Goal: Task Accomplishment & Management: Manage account settings

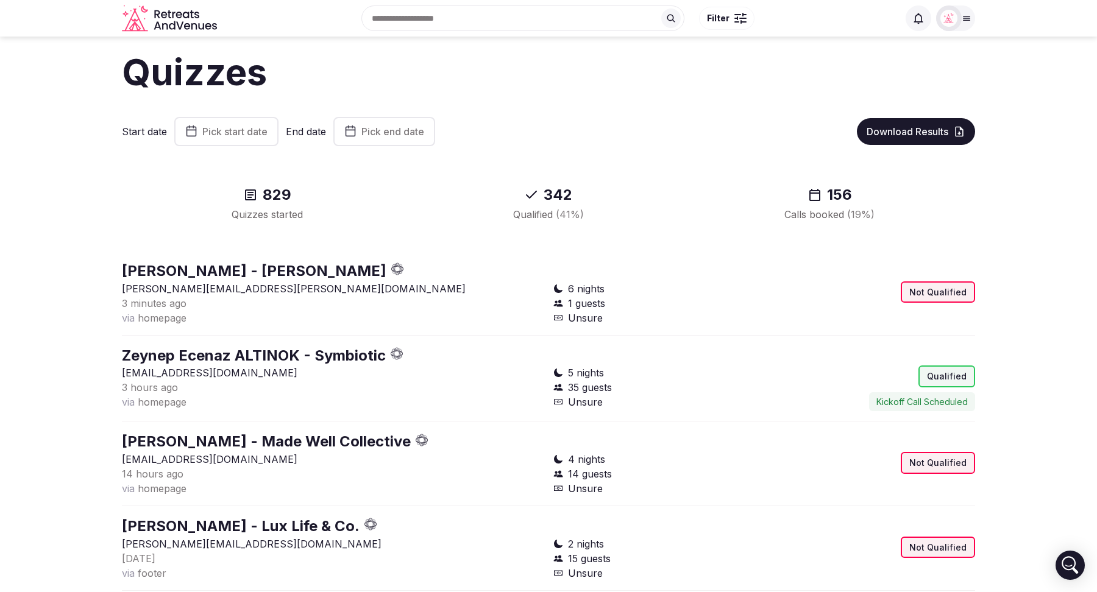
click at [962, 21] on icon at bounding box center [966, 18] width 10 height 10
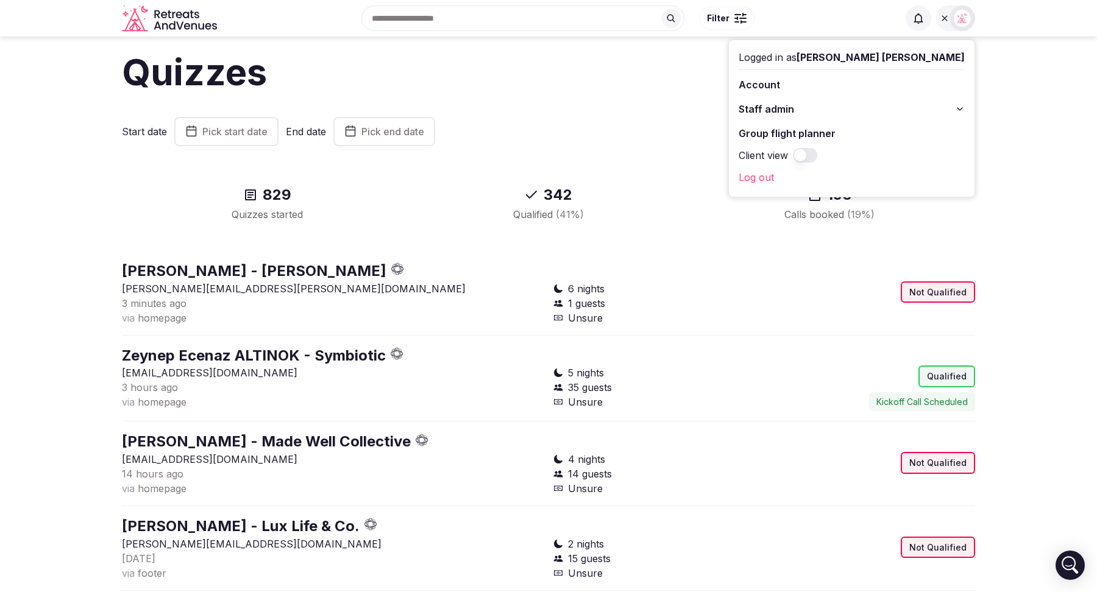
click at [949, 111] on button "Staff admin" at bounding box center [851, 108] width 226 height 19
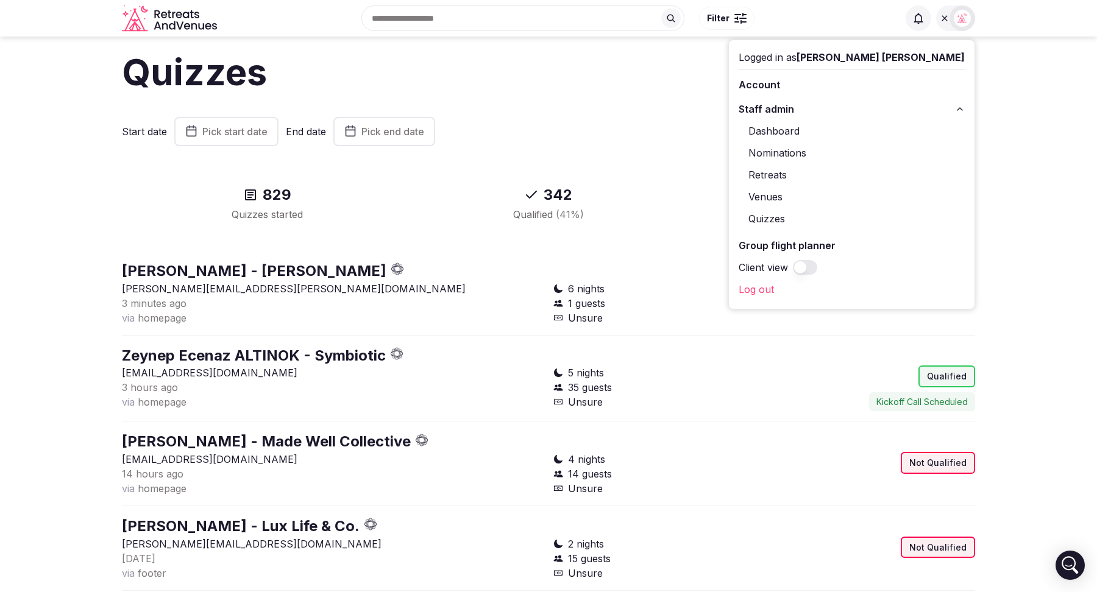
click at [862, 170] on link "Retreats" at bounding box center [851, 174] width 226 height 19
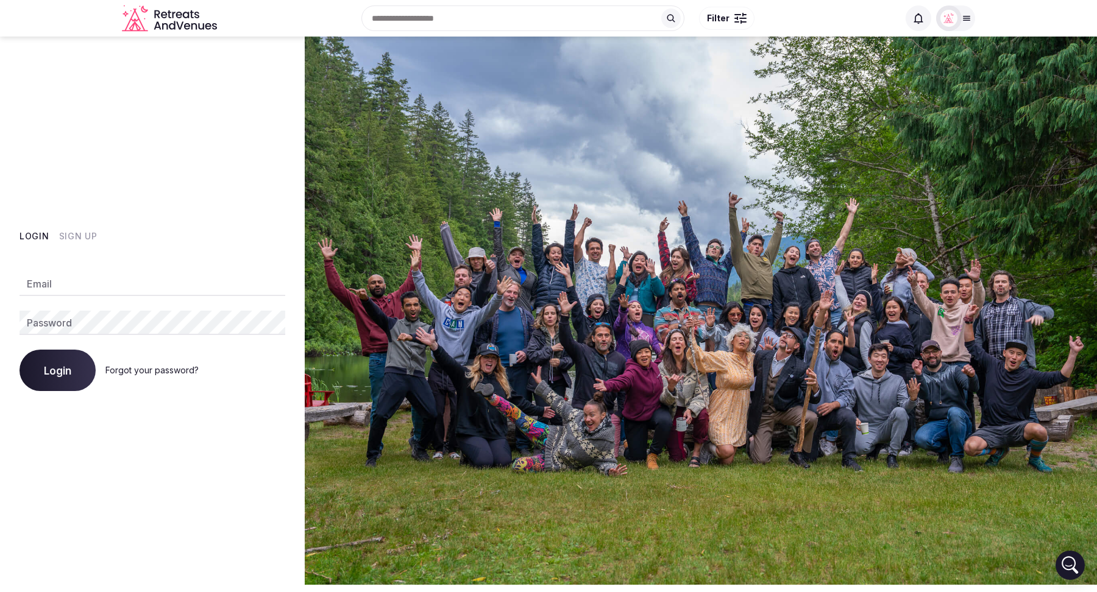
type input "**********"
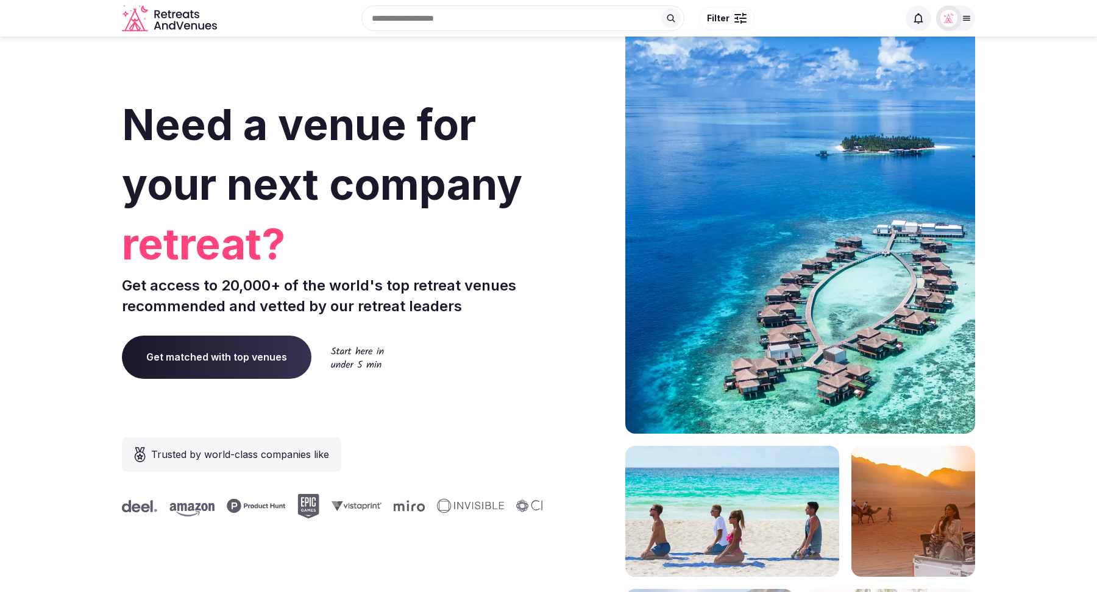
click at [971, 16] on icon at bounding box center [966, 18] width 10 height 10
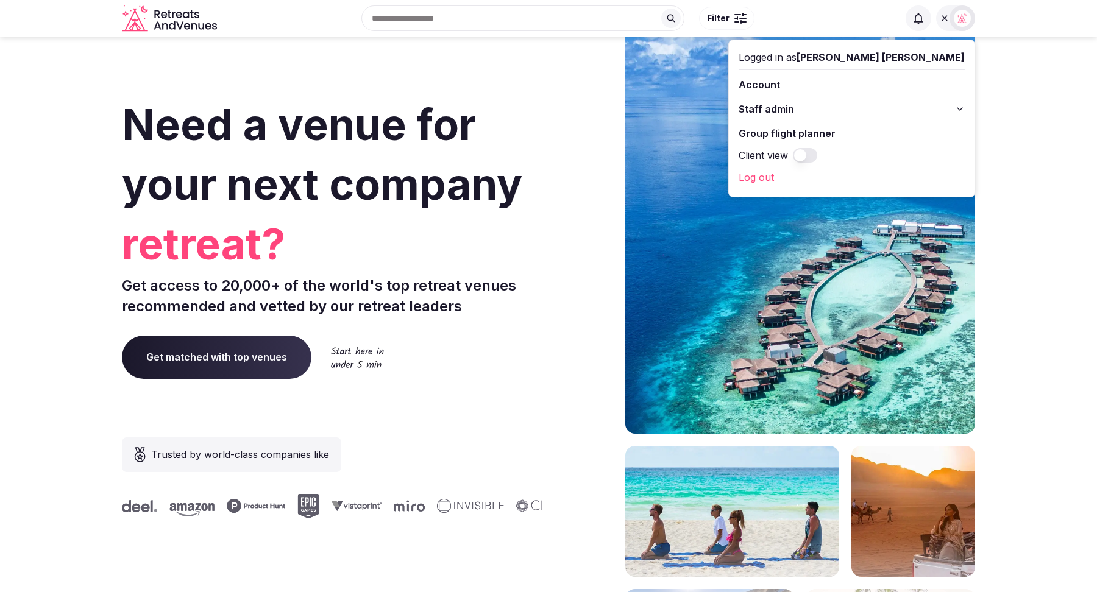
click at [958, 110] on icon at bounding box center [960, 109] width 10 height 10
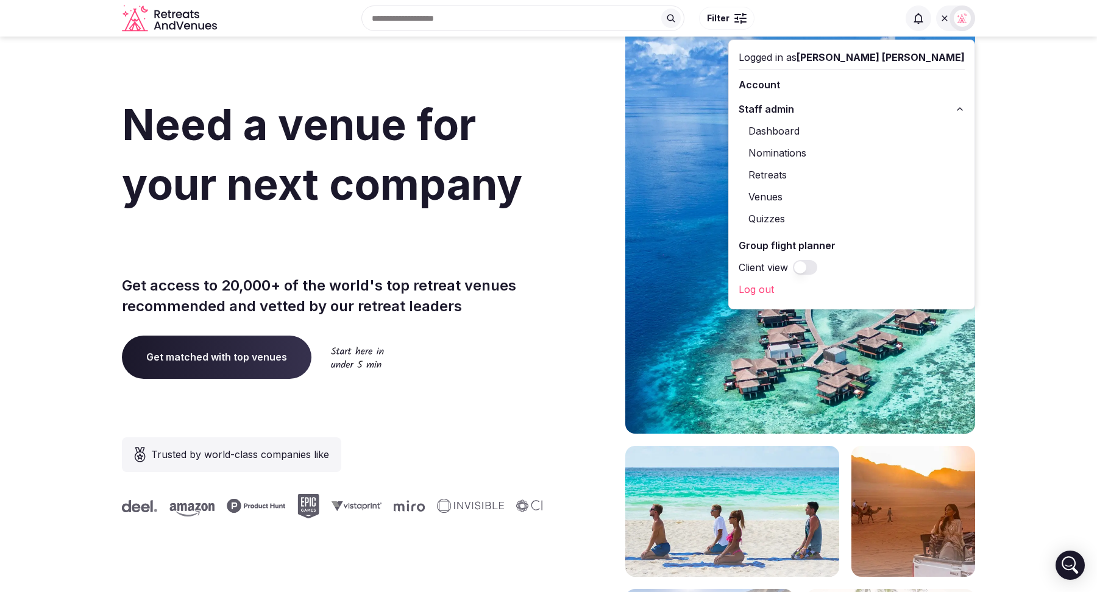
click at [852, 174] on link "Retreats" at bounding box center [851, 174] width 226 height 19
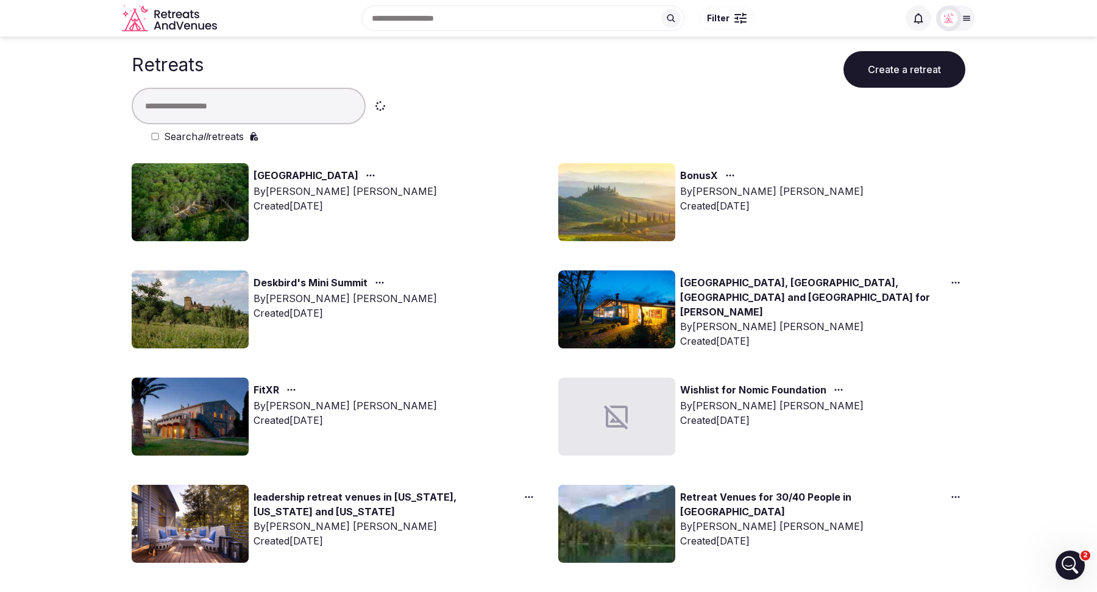
click at [698, 175] on link "BonusX" at bounding box center [699, 176] width 38 height 16
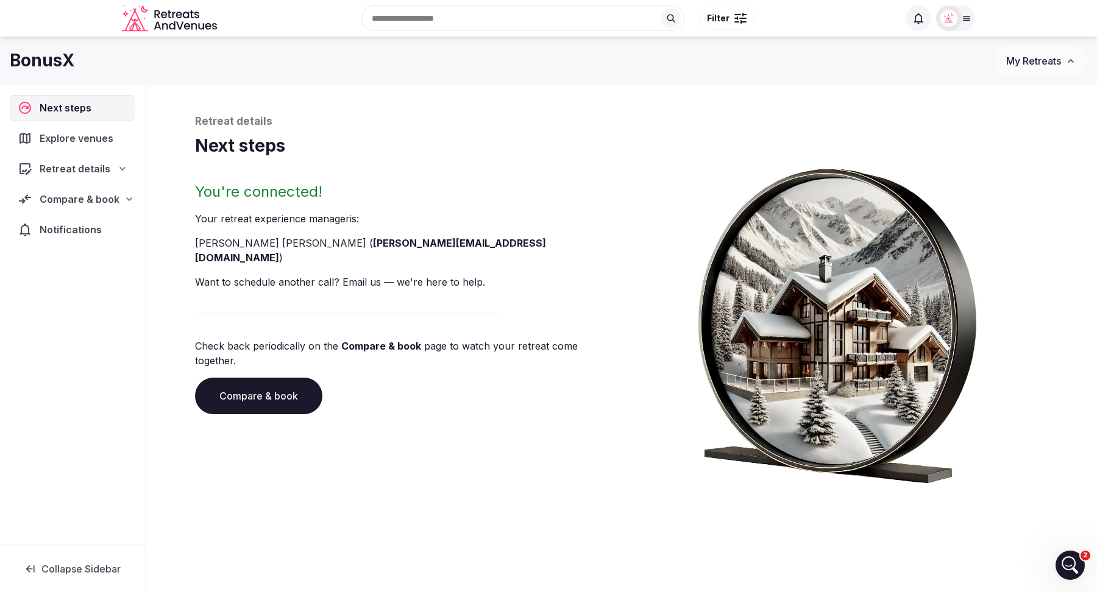
click at [248, 378] on link "Compare & book" at bounding box center [258, 396] width 127 height 37
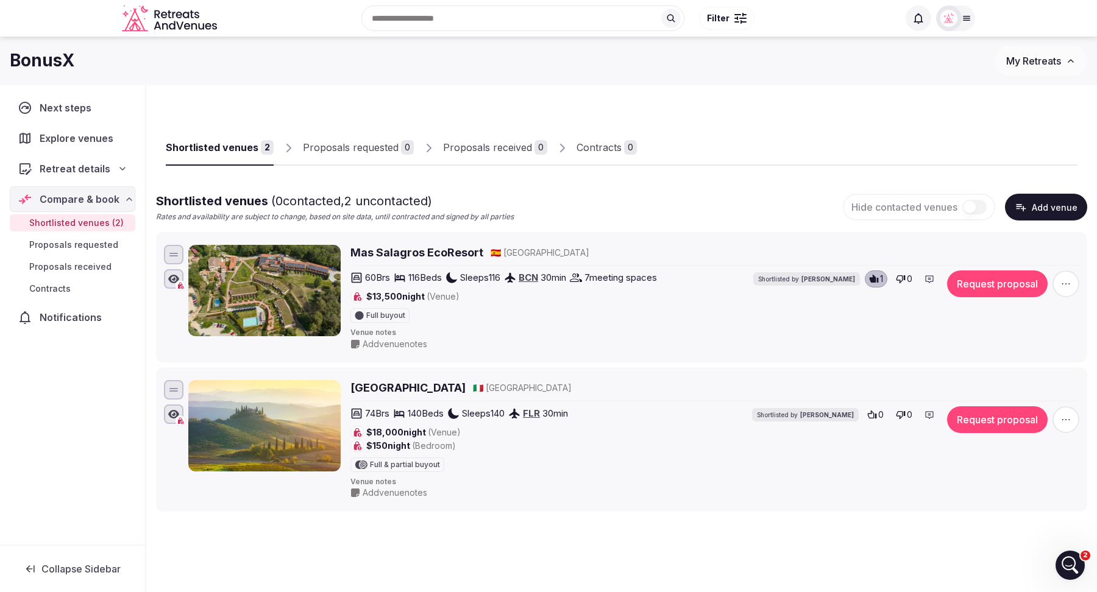
click at [1047, 214] on button "Add venue" at bounding box center [1046, 207] width 82 height 27
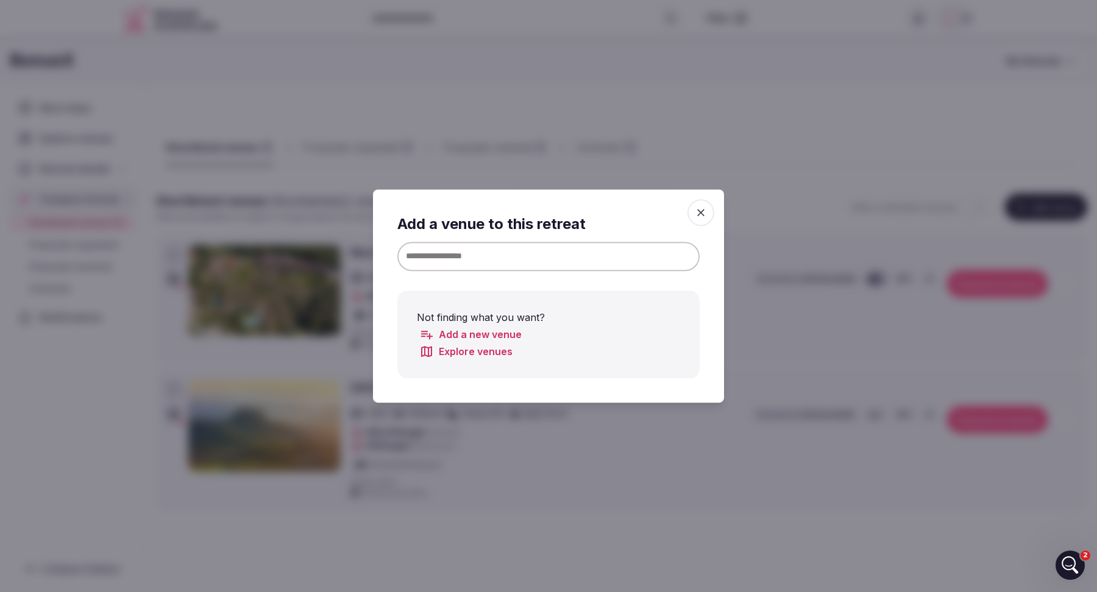
click at [542, 254] on input at bounding box center [548, 256] width 302 height 29
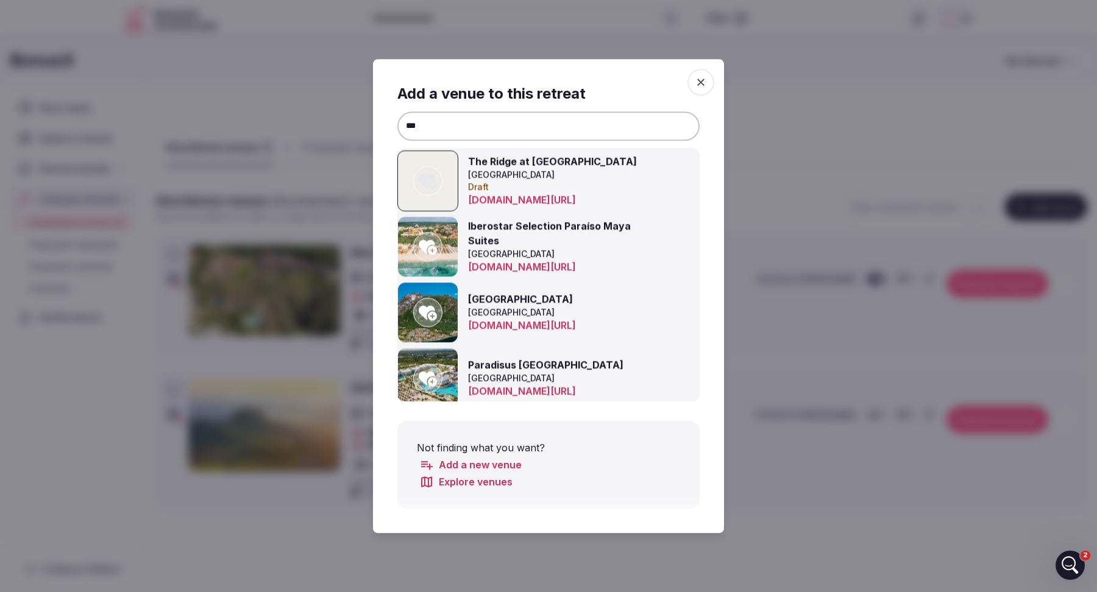
type input "***"
click at [702, 80] on icon "button" at bounding box center [700, 82] width 7 height 7
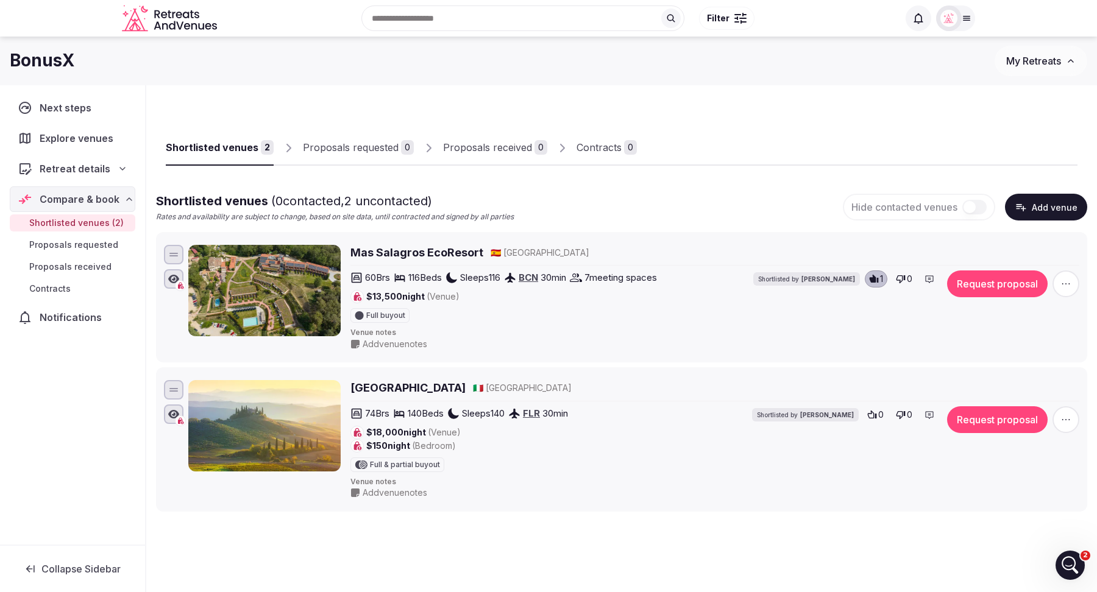
click at [1030, 202] on button "Add venue" at bounding box center [1046, 207] width 82 height 27
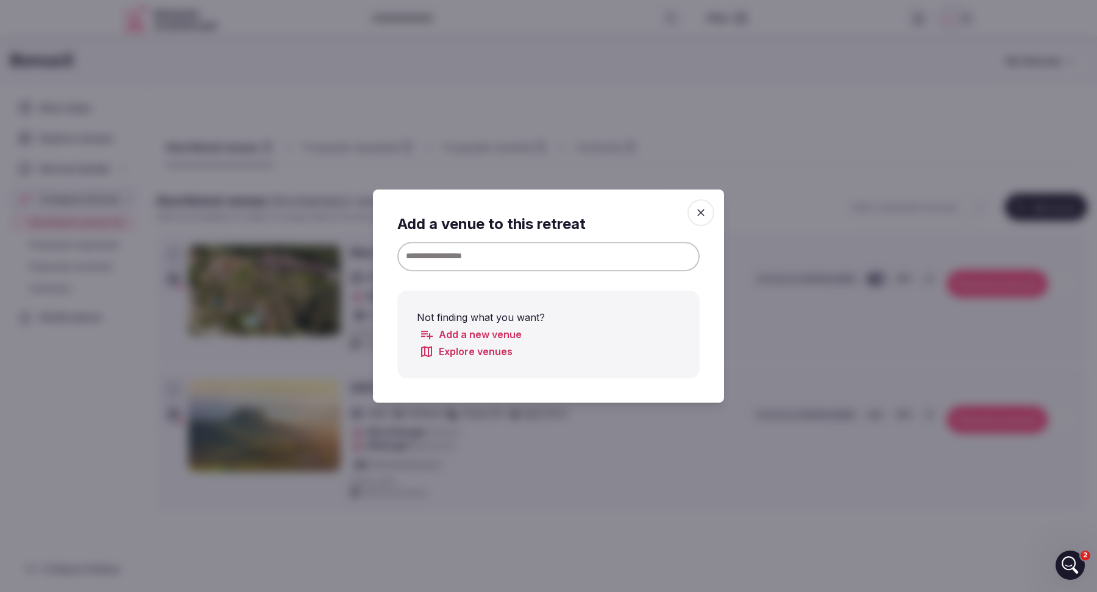
click at [501, 264] on input at bounding box center [548, 256] width 302 height 29
click at [484, 331] on link "Add a new venue" at bounding box center [470, 334] width 102 height 15
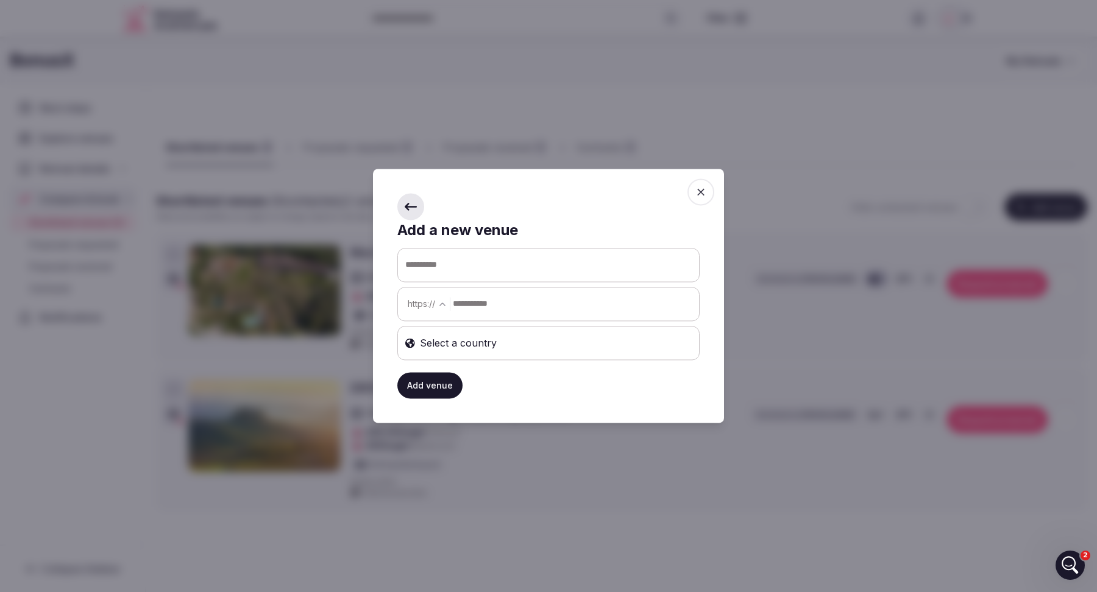
click at [512, 333] on div "Select a country" at bounding box center [548, 343] width 302 height 34
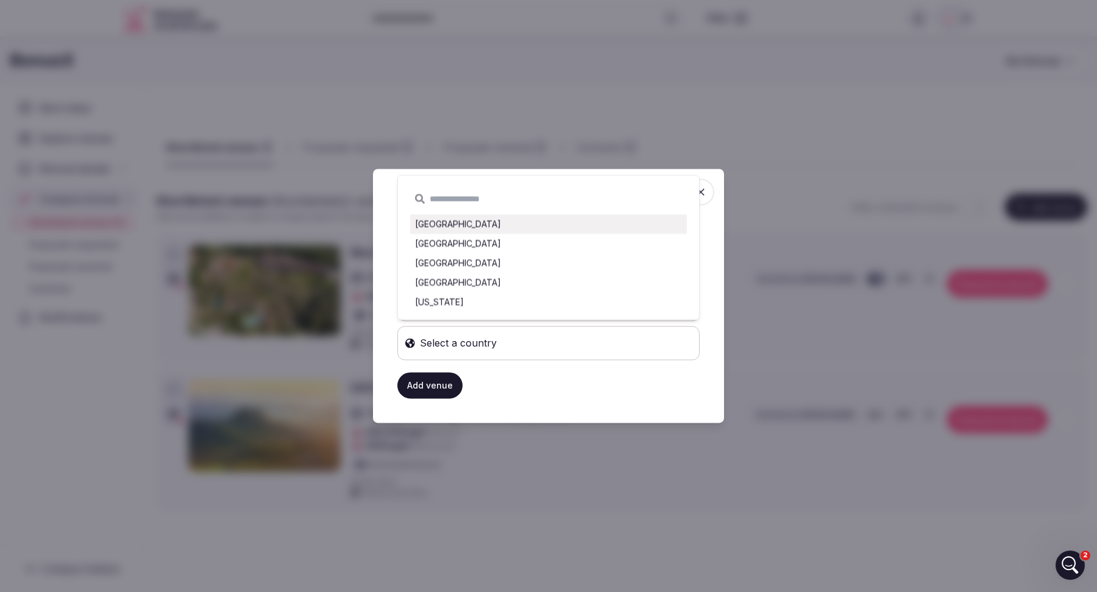
click at [707, 191] on span "button" at bounding box center [700, 192] width 27 height 27
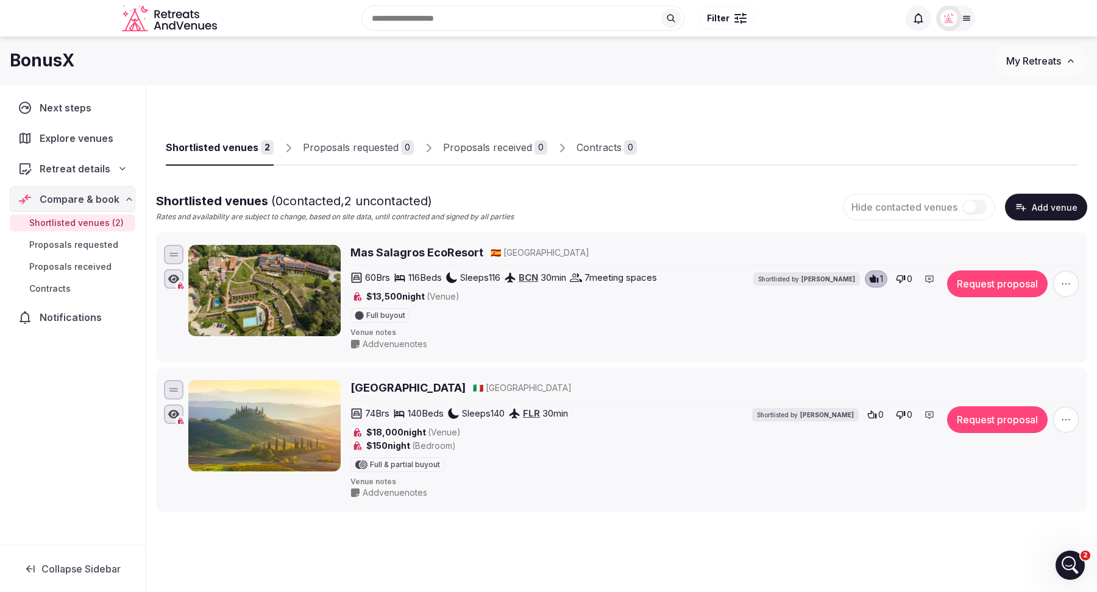
click at [124, 196] on icon at bounding box center [129, 199] width 10 height 10
click at [63, 562] on button "Collapse Sidebar" at bounding box center [73, 569] width 126 height 27
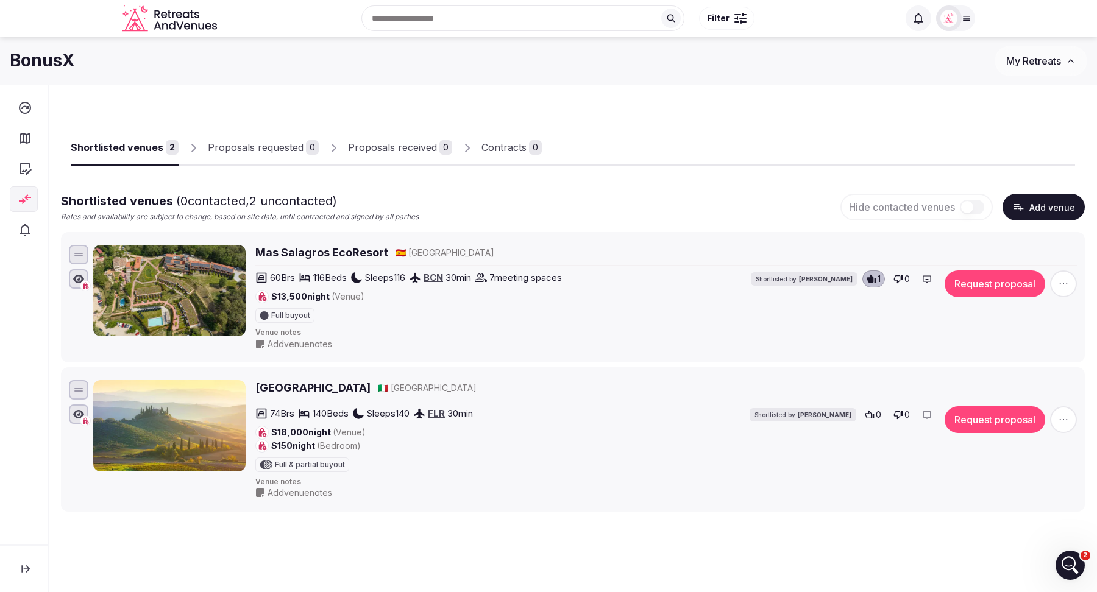
click at [21, 564] on icon at bounding box center [25, 569] width 12 height 12
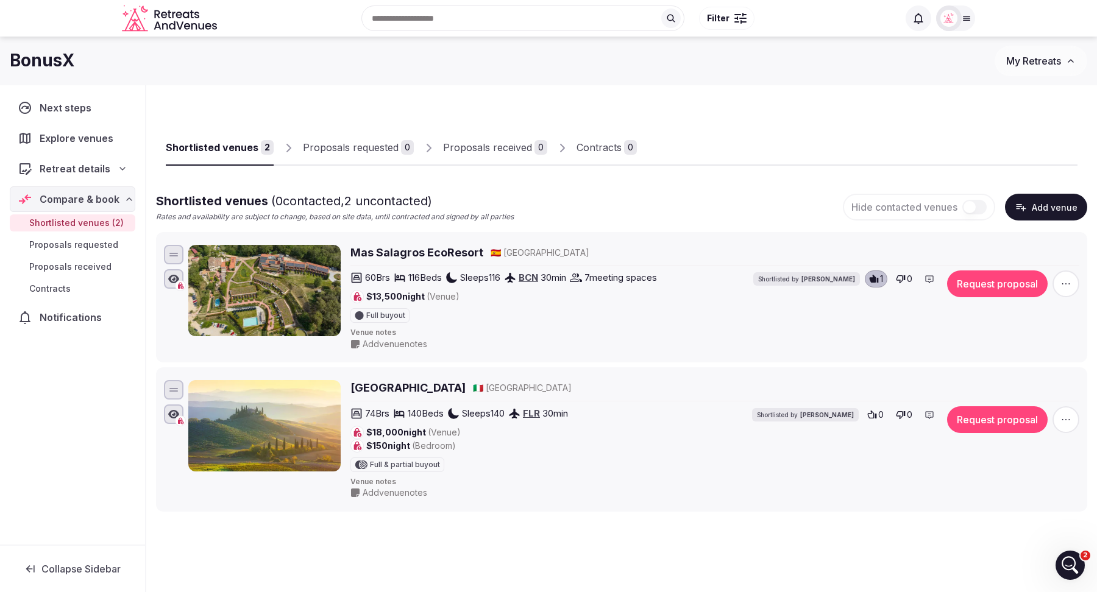
click at [124, 196] on icon at bounding box center [129, 199] width 10 height 10
click at [24, 572] on icon at bounding box center [30, 569] width 12 height 12
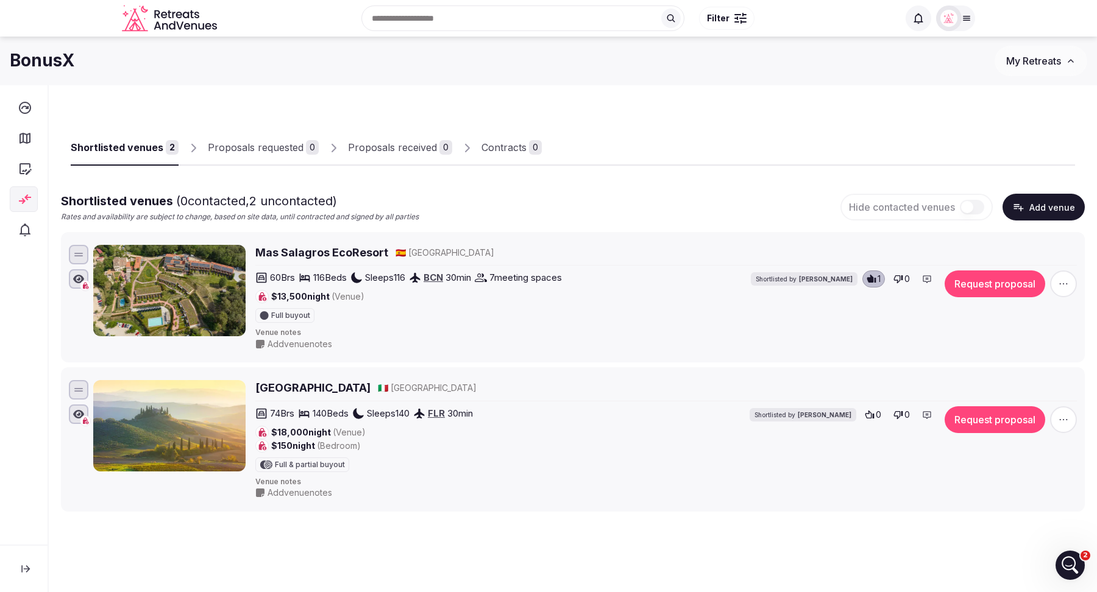
click at [26, 563] on icon at bounding box center [25, 569] width 12 height 12
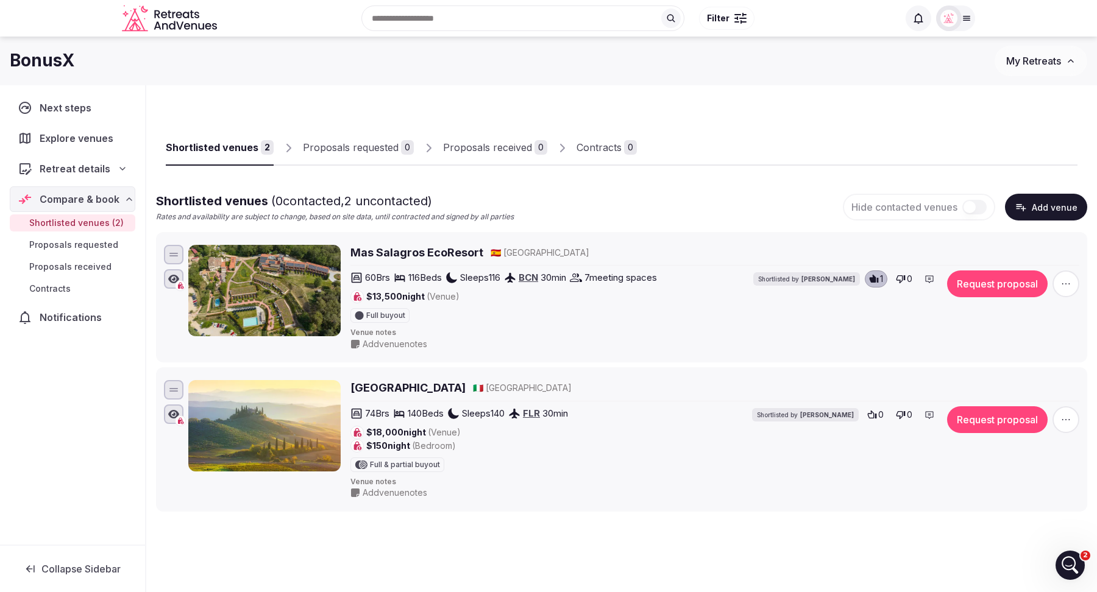
click at [26, 563] on icon at bounding box center [30, 569] width 12 height 12
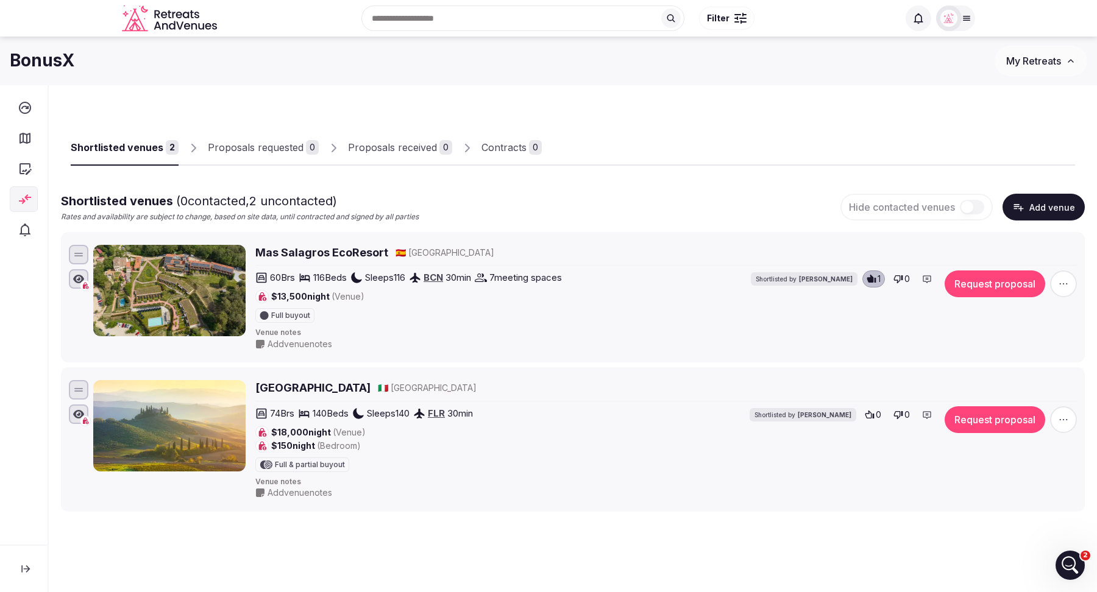
click at [26, 563] on icon at bounding box center [25, 569] width 12 height 12
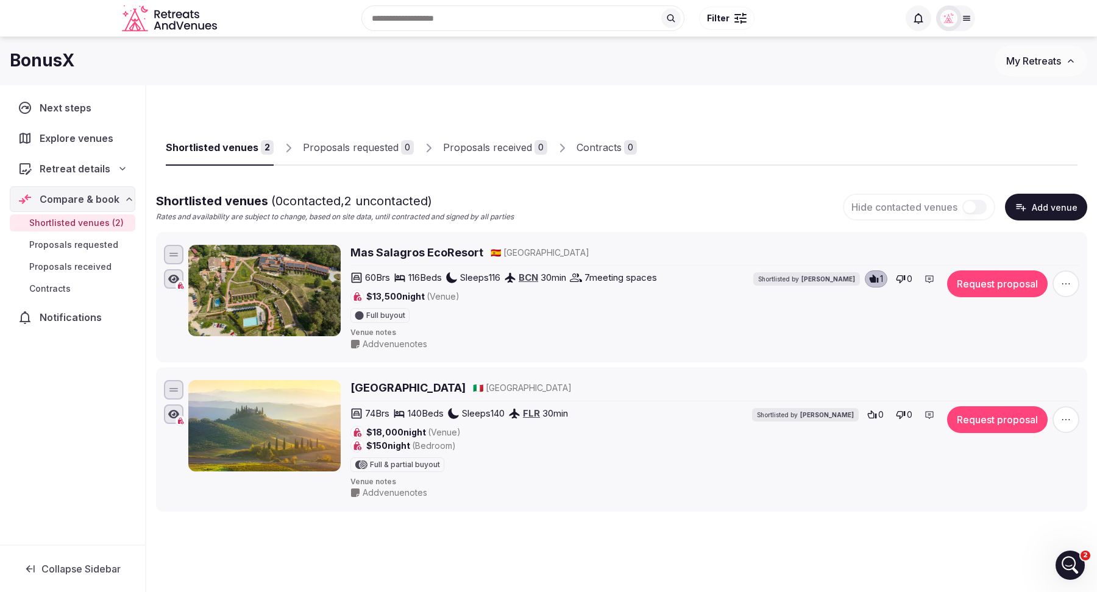
click at [127, 199] on icon at bounding box center [129, 199] width 10 height 10
click at [66, 564] on span "Collapse Sidebar" at bounding box center [80, 569] width 79 height 12
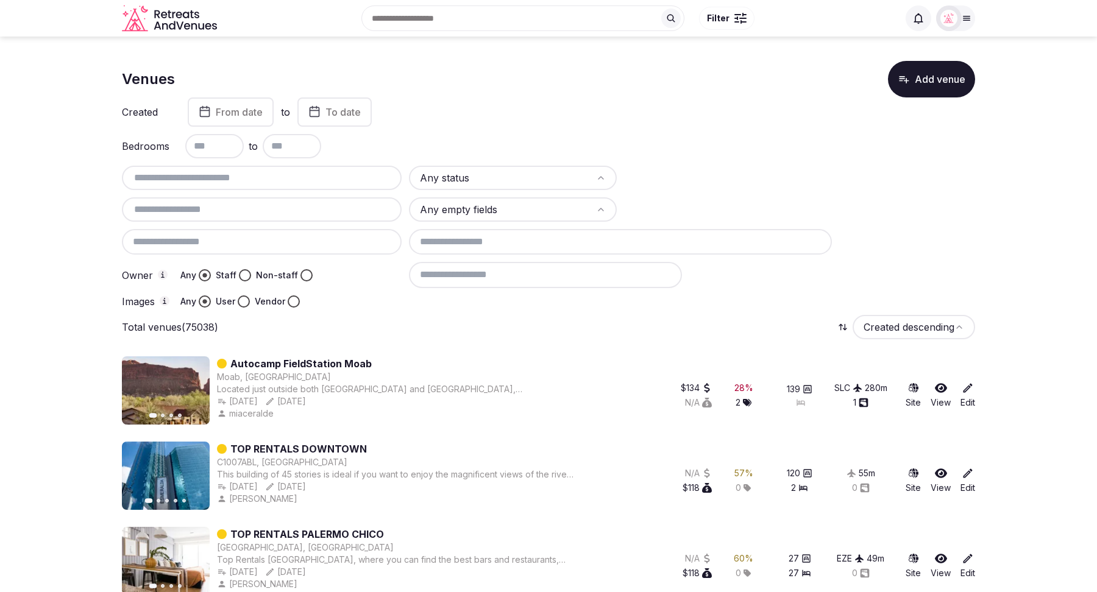
click at [930, 79] on button "Add venue" at bounding box center [931, 79] width 87 height 37
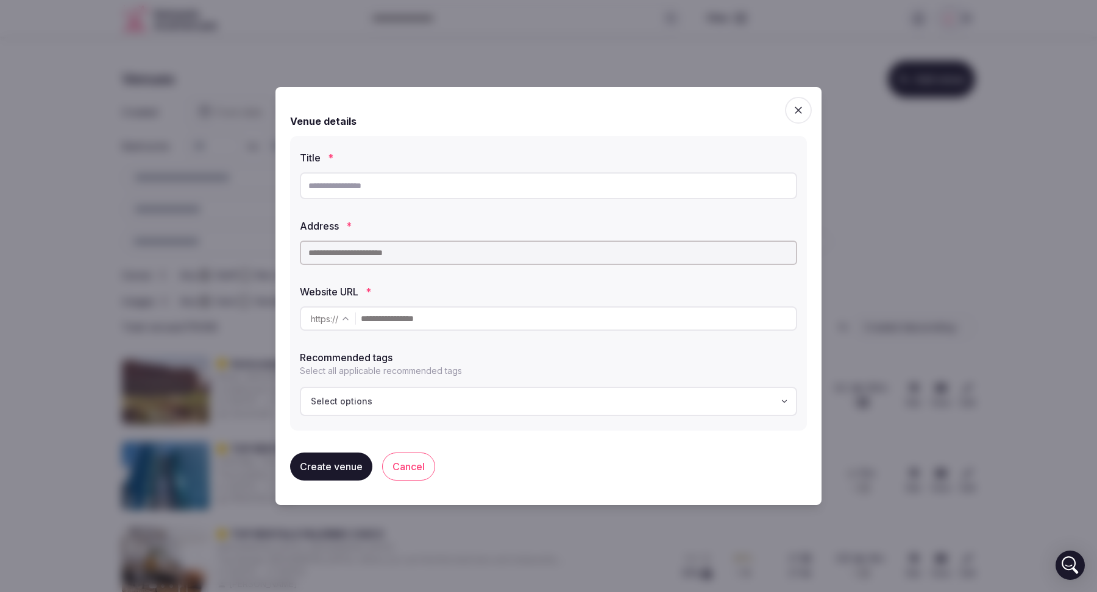
click at [408, 190] on input "text" at bounding box center [548, 185] width 497 height 27
click at [797, 115] on icon "button" at bounding box center [798, 110] width 12 height 12
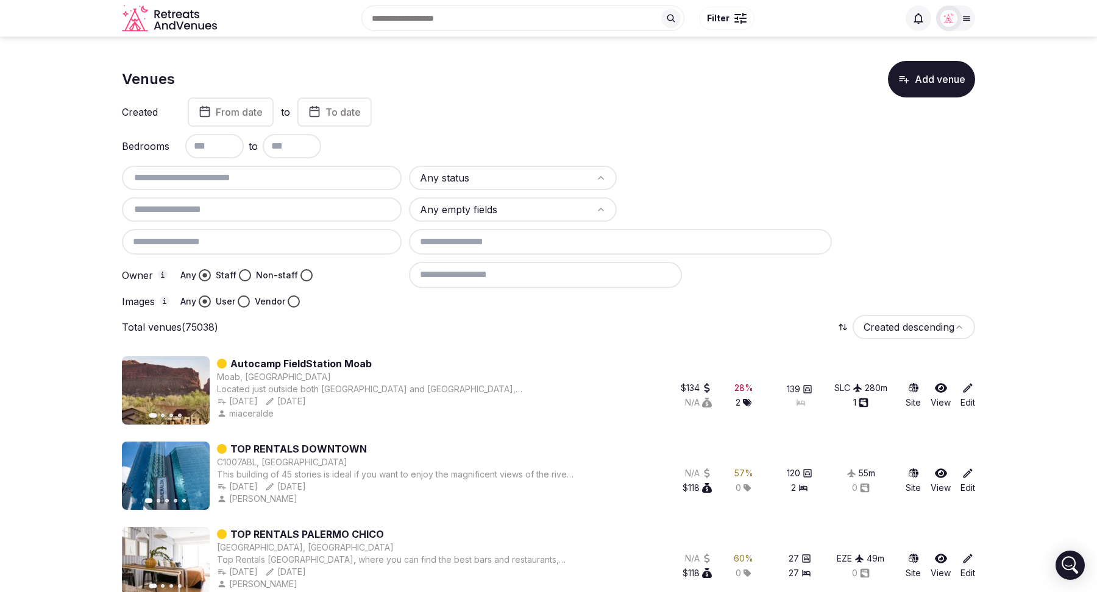
click at [929, 85] on button "Add venue" at bounding box center [931, 79] width 87 height 37
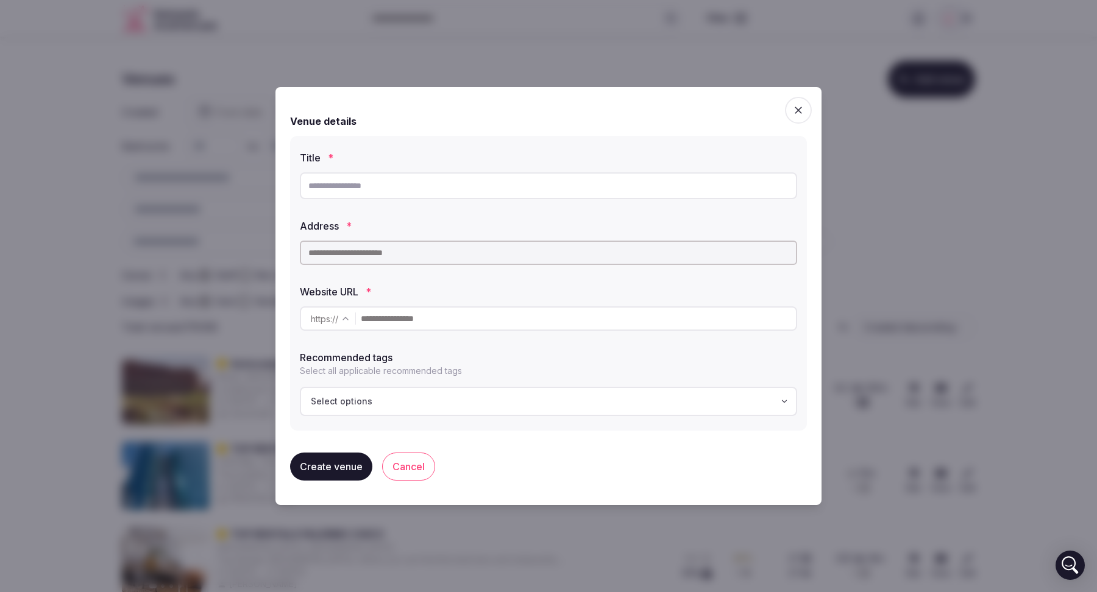
click at [794, 109] on icon "button" at bounding box center [798, 110] width 12 height 12
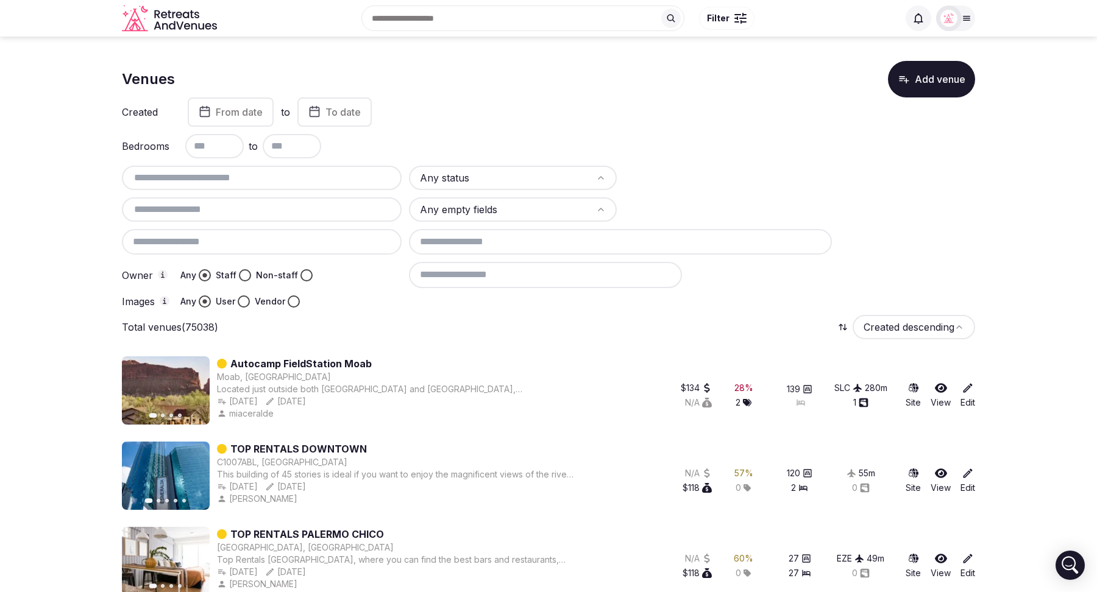
click at [936, 84] on button "Add venue" at bounding box center [931, 79] width 87 height 37
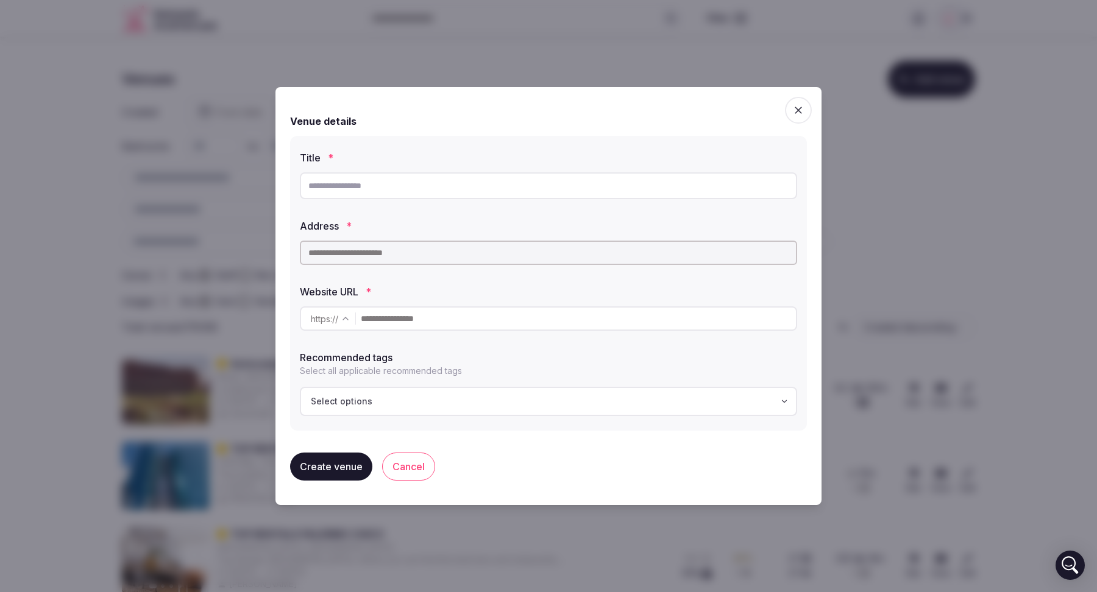
click at [797, 112] on icon "button" at bounding box center [798, 110] width 12 height 12
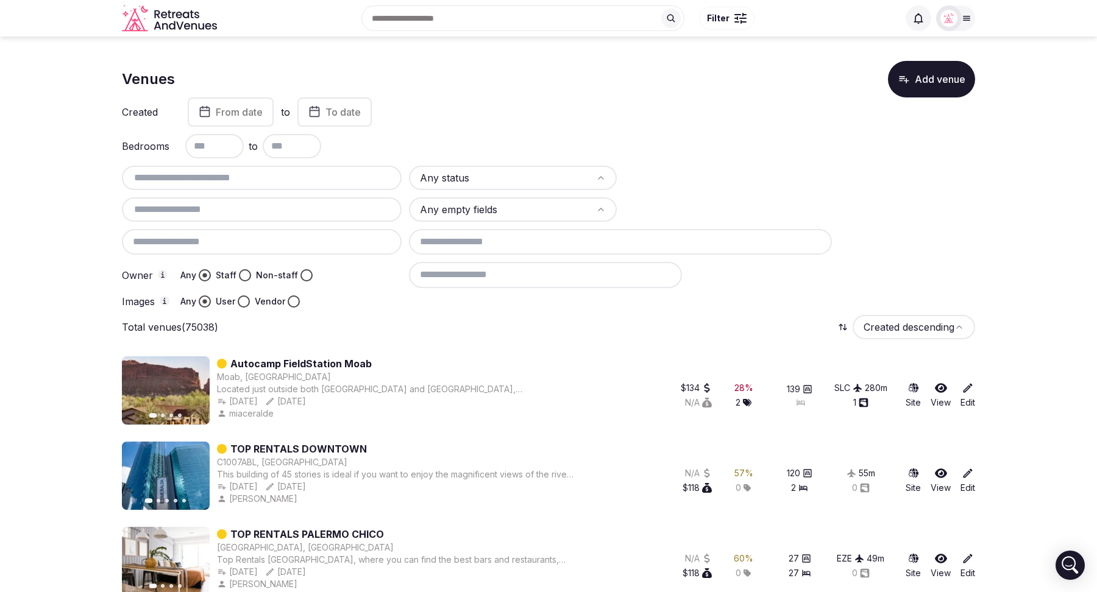
click at [930, 92] on button "Add venue" at bounding box center [931, 79] width 87 height 37
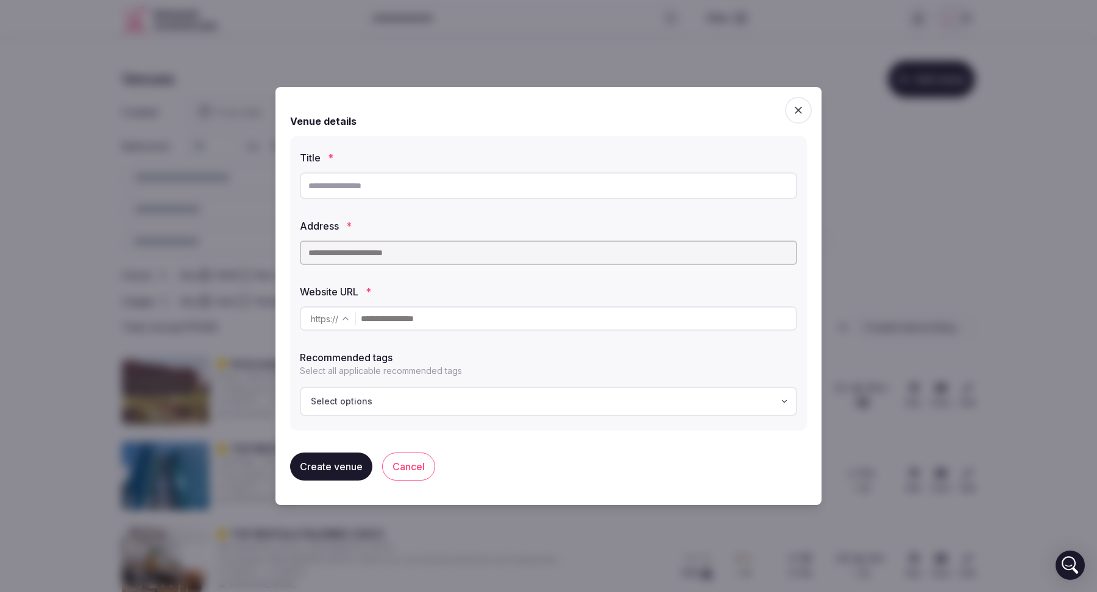
click at [792, 110] on icon "button" at bounding box center [798, 110] width 12 height 12
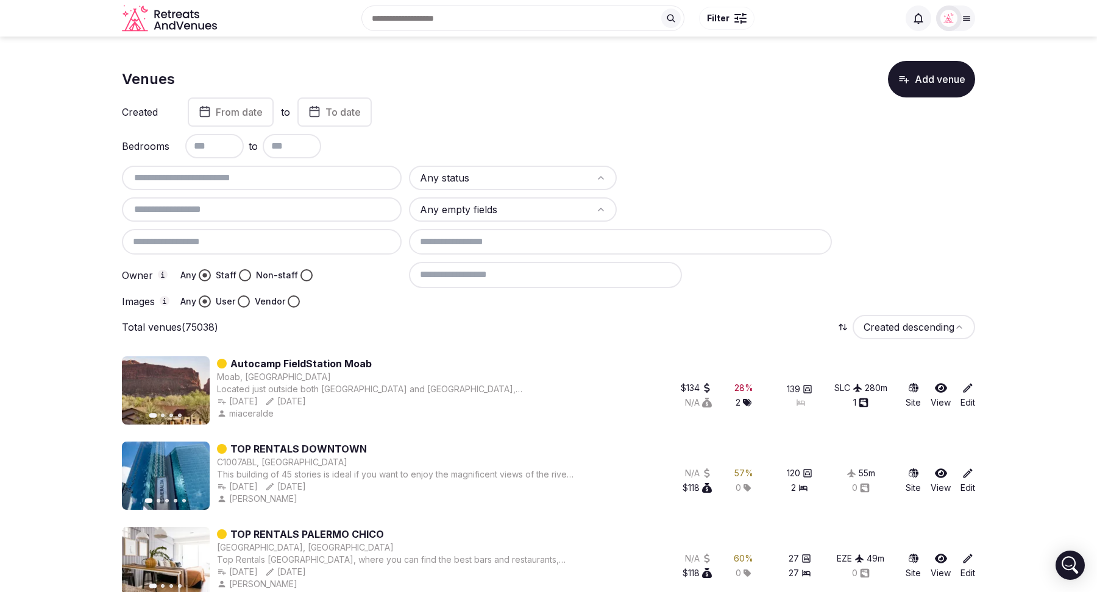
click at [933, 85] on button "Add venue" at bounding box center [931, 79] width 87 height 37
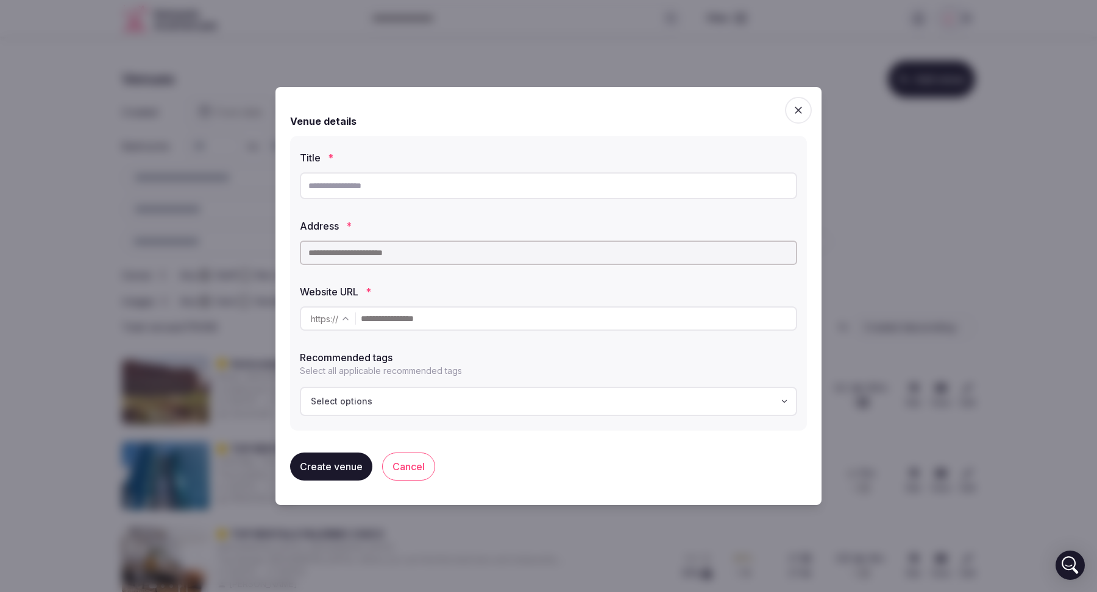
click at [796, 110] on icon "button" at bounding box center [798, 110] width 12 height 12
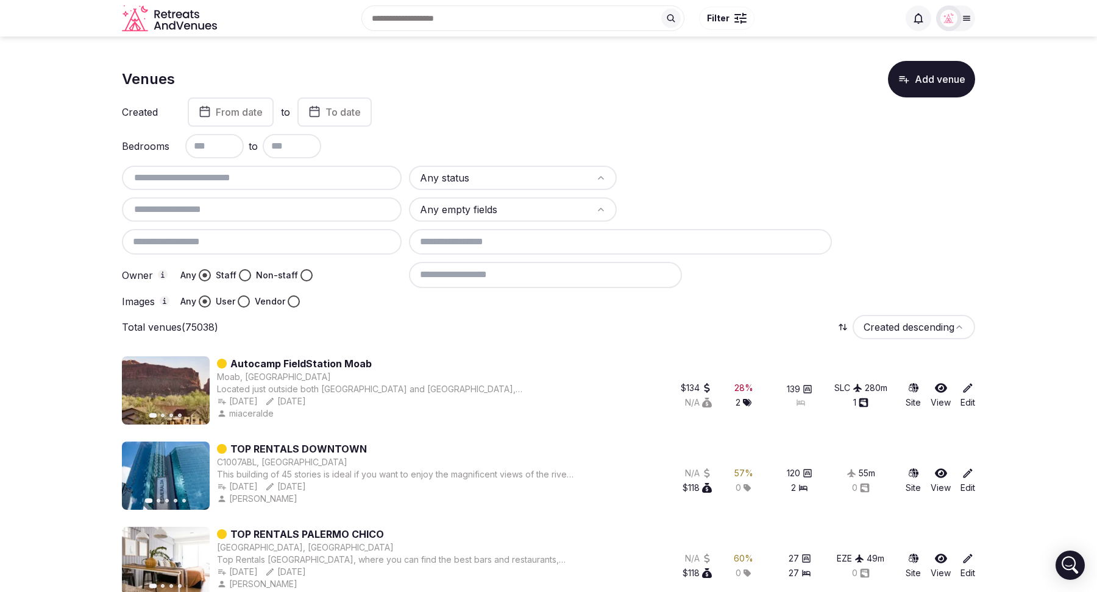
click at [191, 392] on icon "button" at bounding box center [193, 391] width 10 height 10
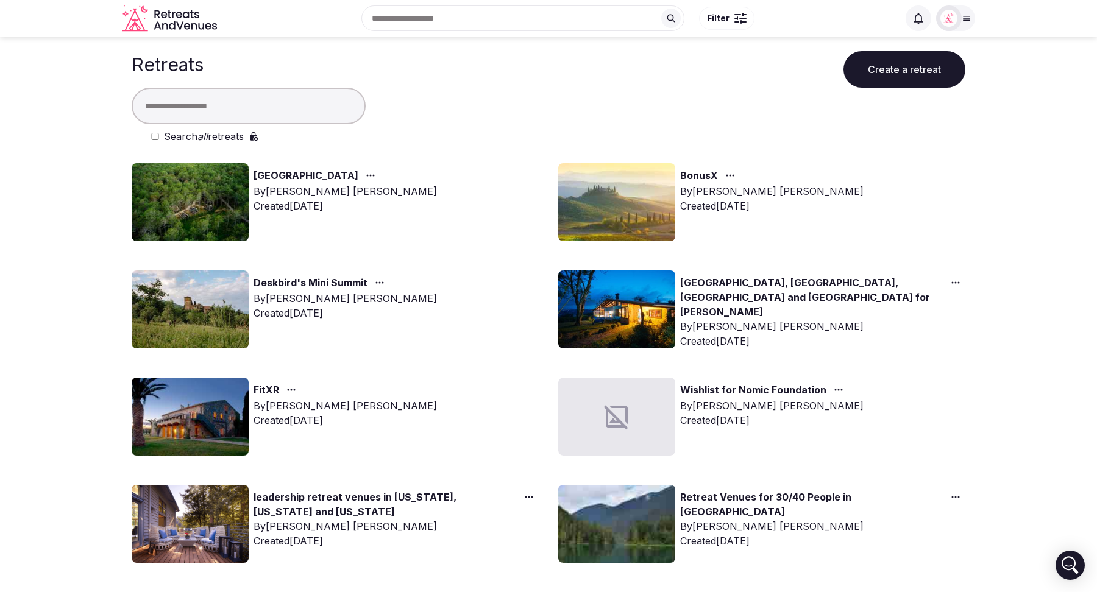
click at [308, 283] on link "Deskbird's Mini Summit" at bounding box center [310, 283] width 114 height 16
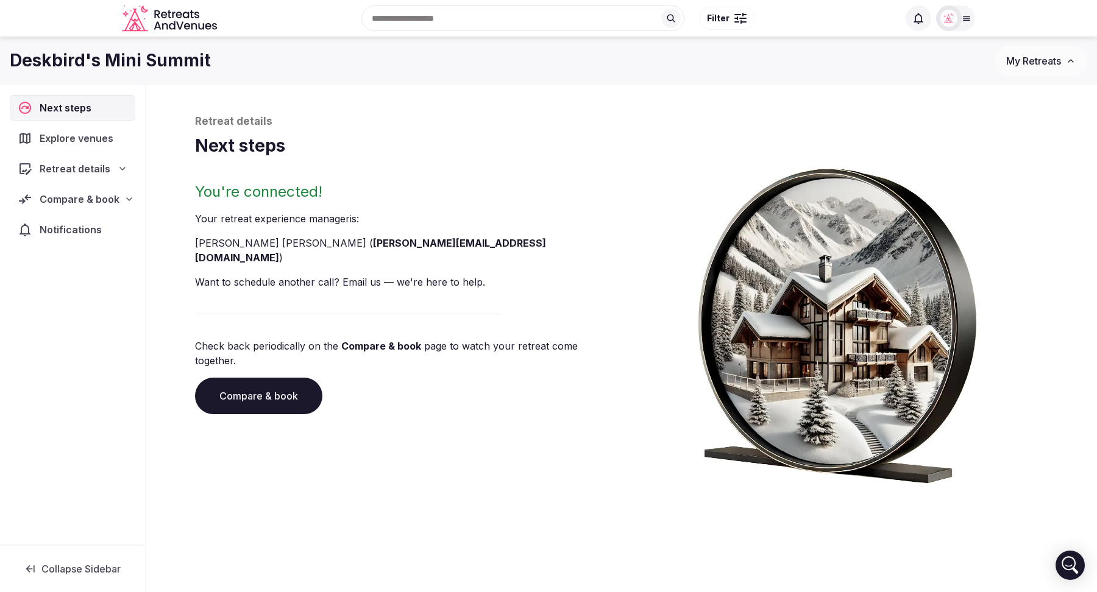
click at [119, 171] on icon at bounding box center [123, 169] width 10 height 10
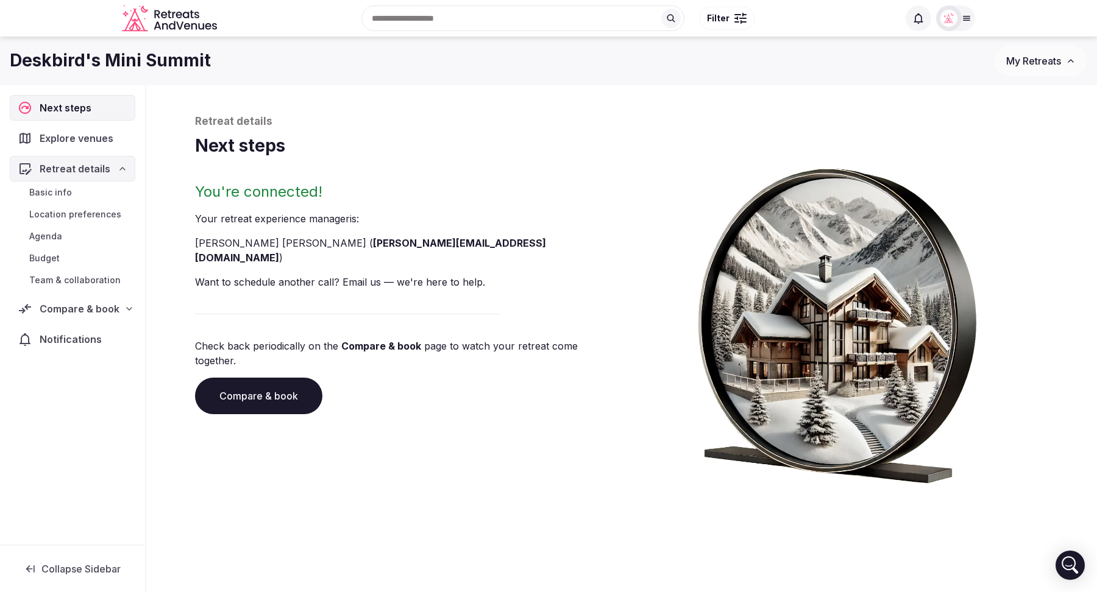
click at [57, 191] on span "Basic info" at bounding box center [50, 192] width 43 height 12
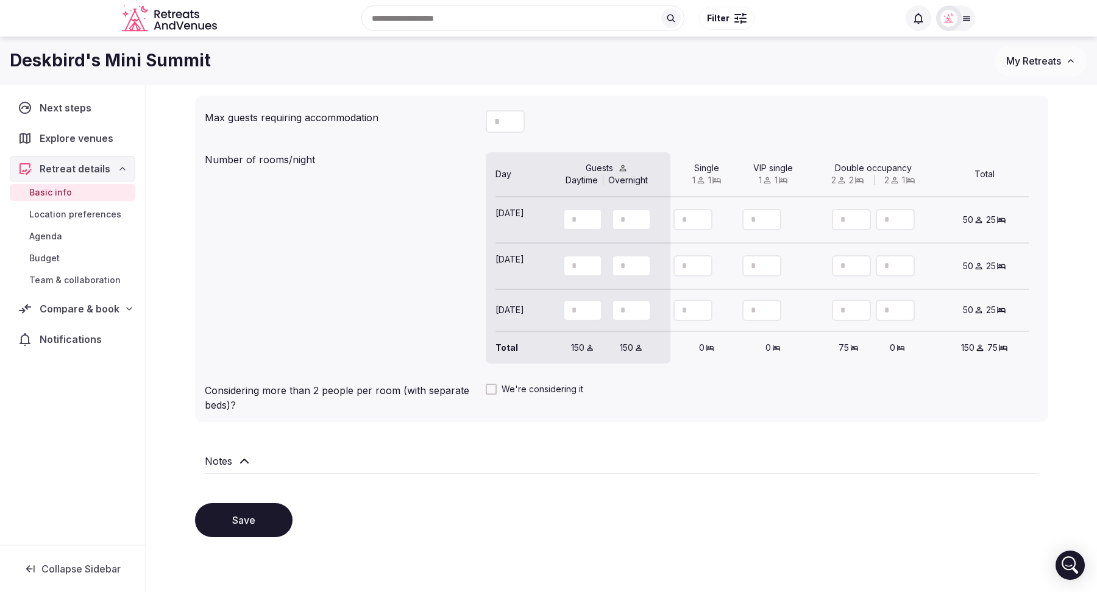
scroll to position [993, 0]
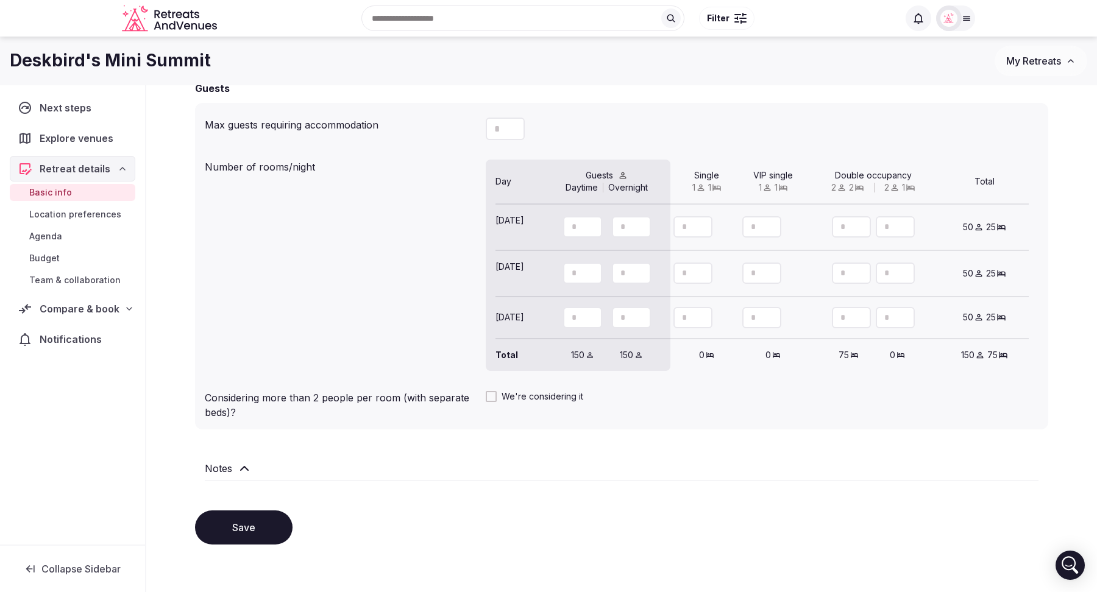
click at [63, 208] on span "Location preferences" at bounding box center [75, 214] width 92 height 12
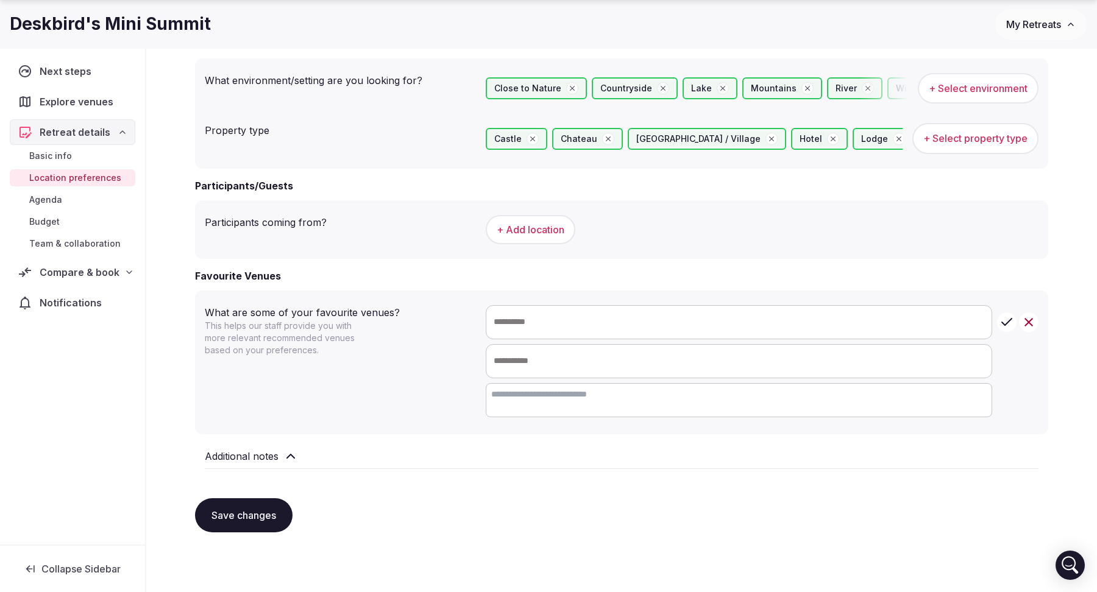
scroll to position [570, 0]
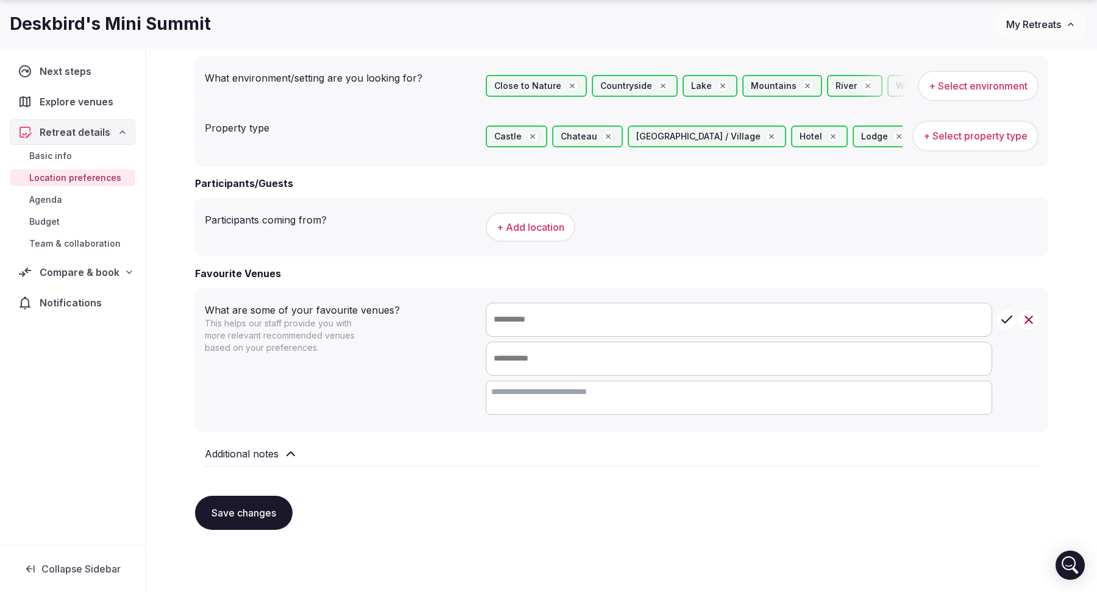
click at [56, 154] on span "Basic info" at bounding box center [50, 156] width 43 height 12
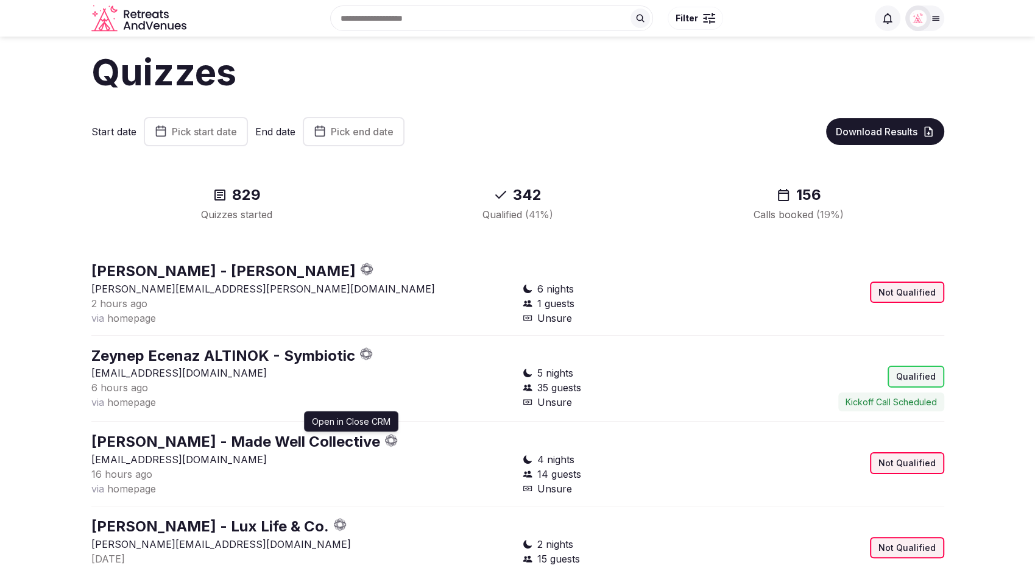
click at [395, 441] on icon "button" at bounding box center [391, 440] width 13 height 13
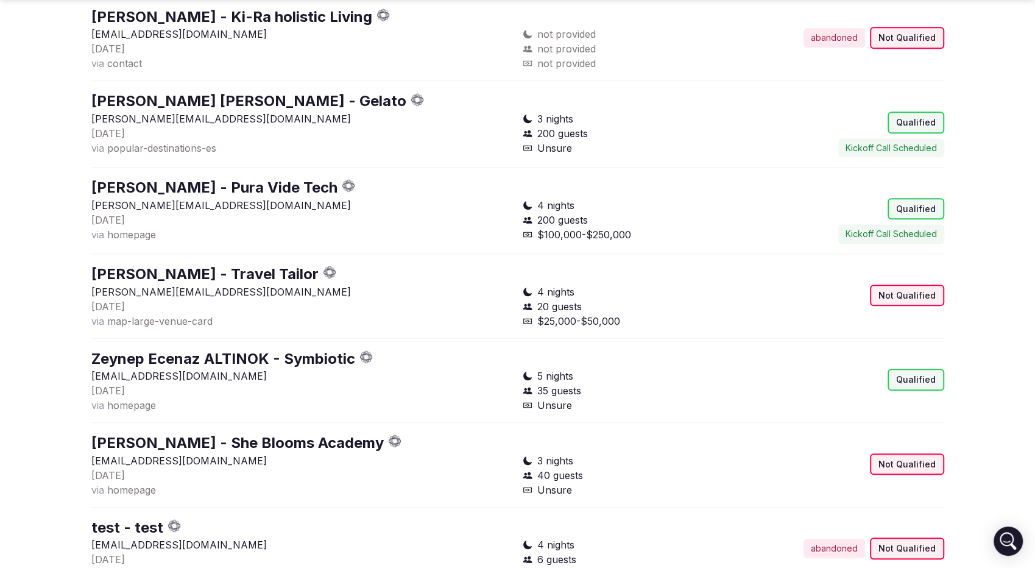
scroll to position [765, 0]
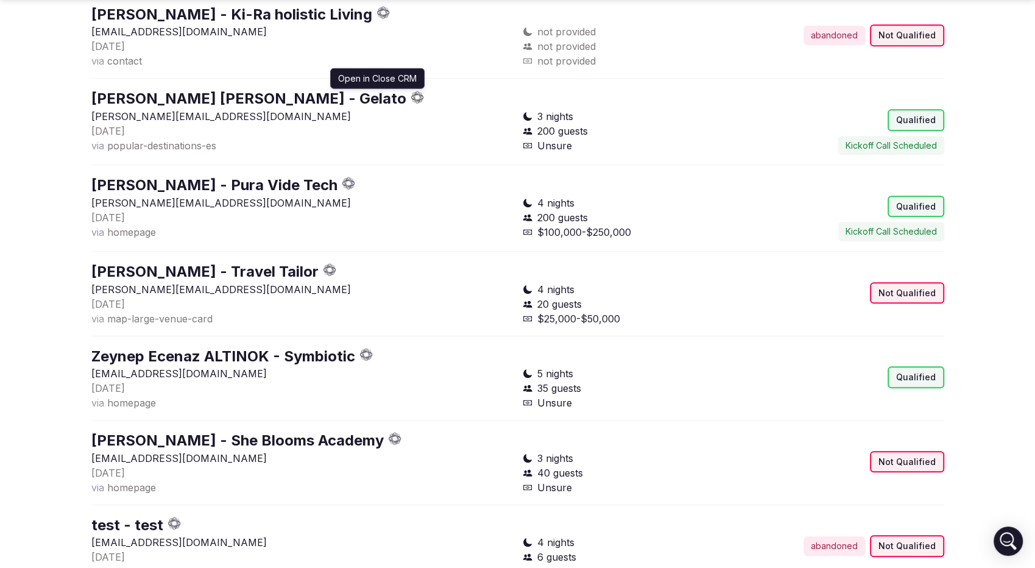
click at [419, 95] on icon "button" at bounding box center [420, 95] width 2 height 5
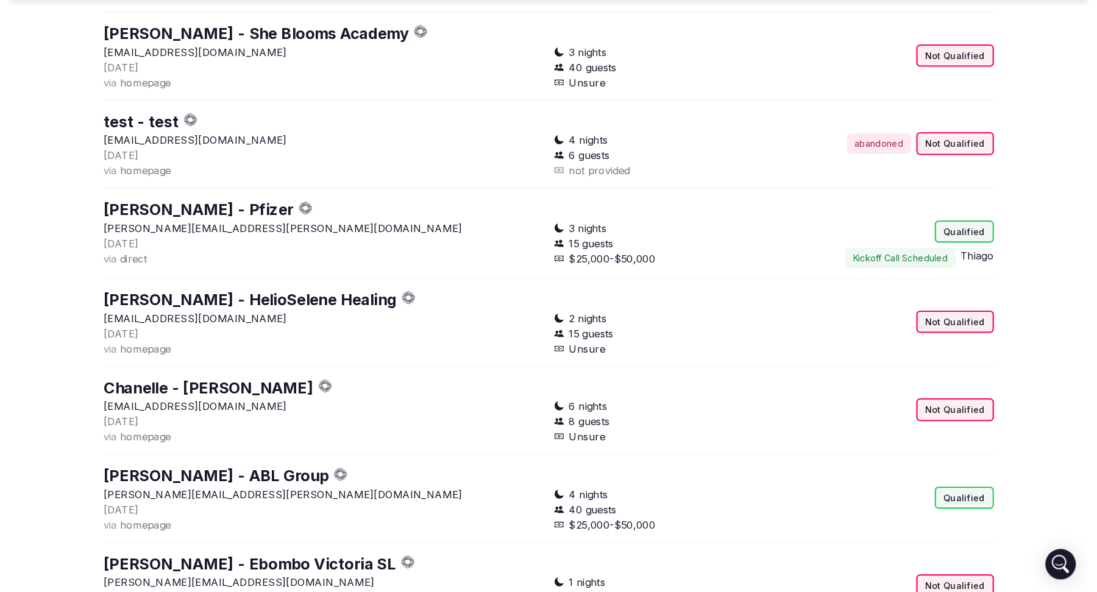
scroll to position [1176, 0]
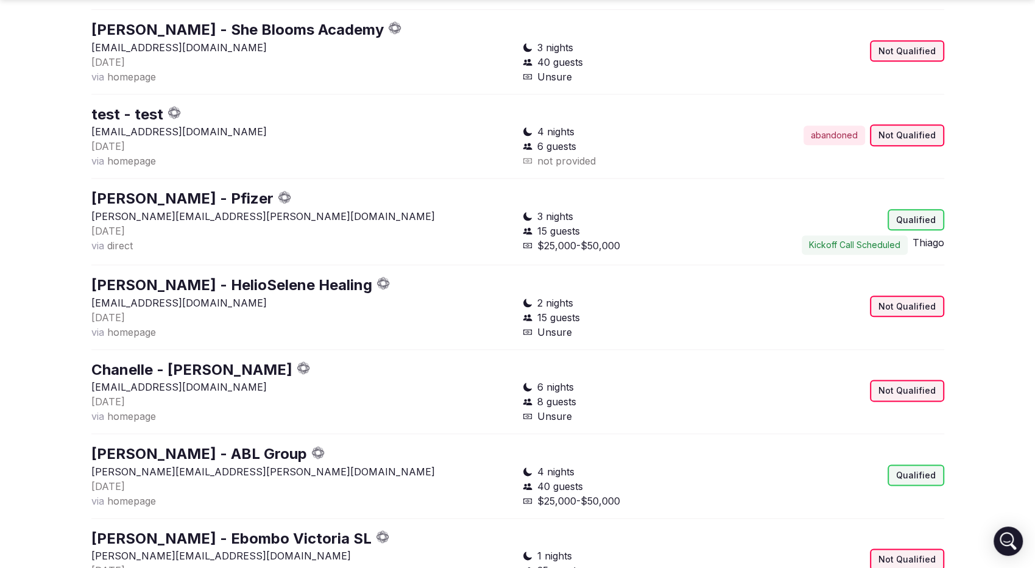
click at [278, 192] on icon "button" at bounding box center [284, 197] width 13 height 13
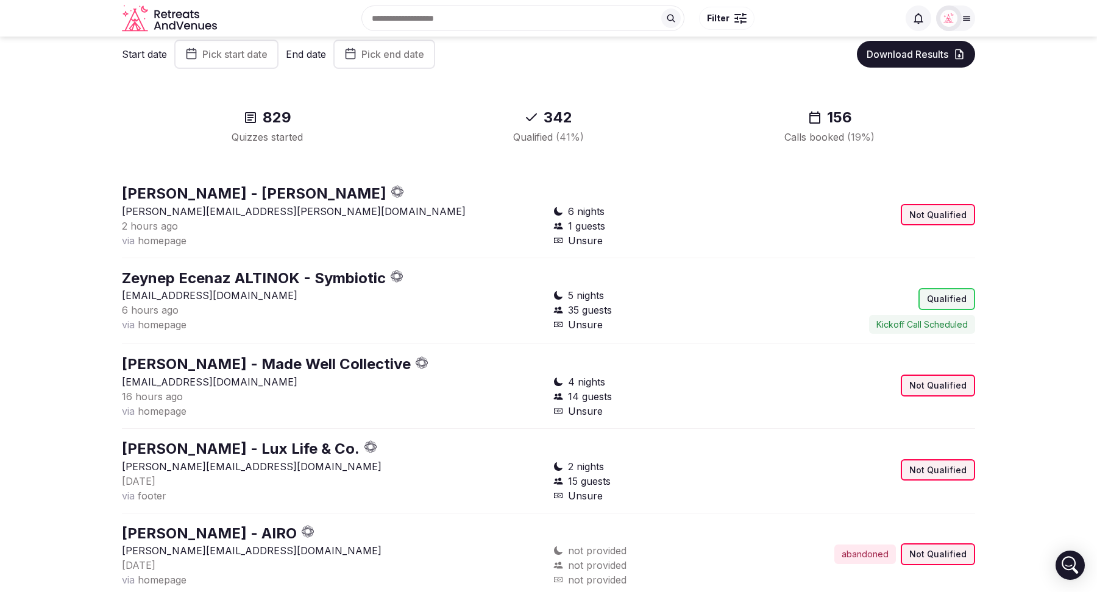
scroll to position [0, 0]
